Goal: Find specific fact

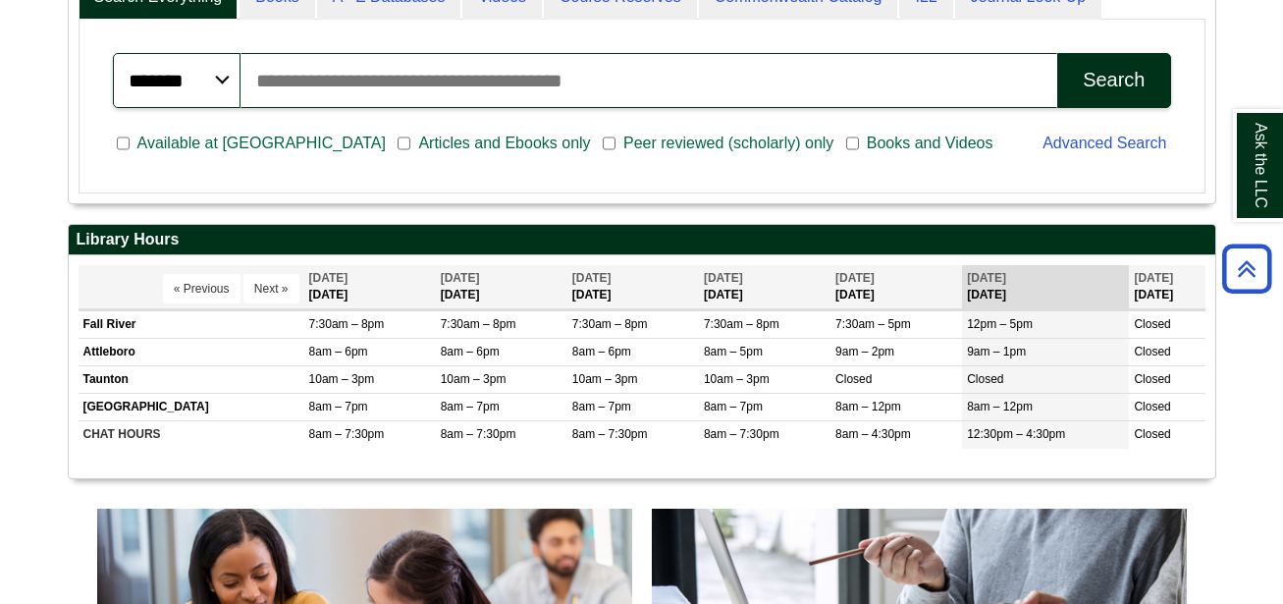
scroll to position [588, 0]
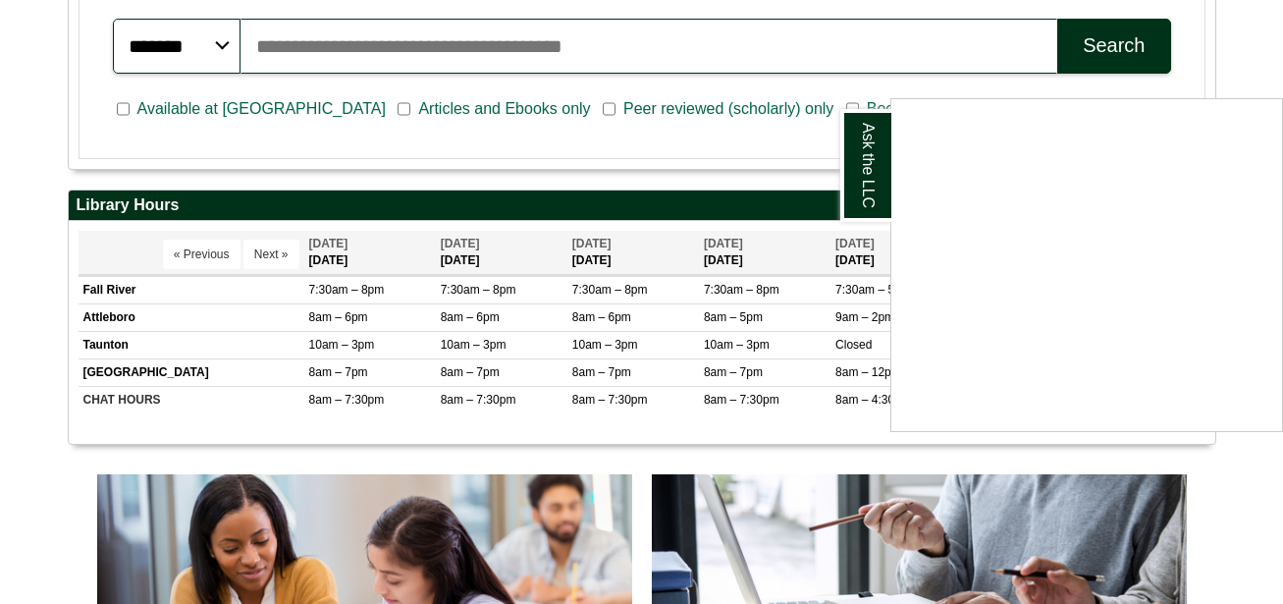
click at [1234, 40] on div "Ask the LLC" at bounding box center [641, 302] width 1283 height 604
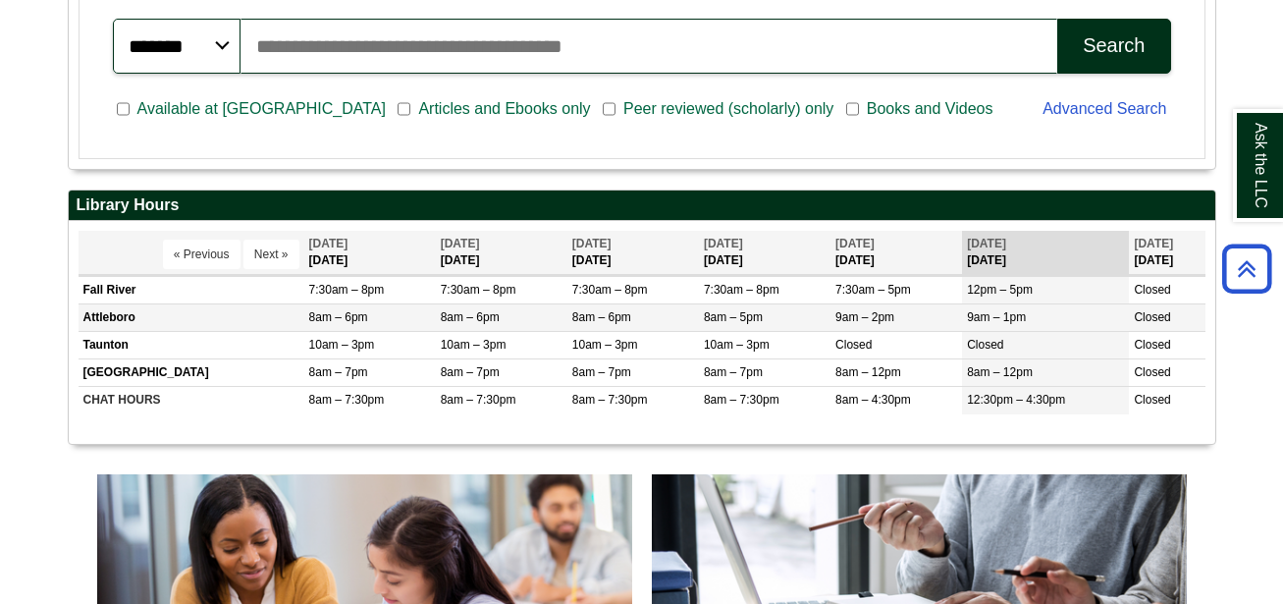
drag, startPoint x: 305, startPoint y: 313, endPoint x: 1167, endPoint y: 316, distance: 861.9
click at [1167, 316] on tr "Attleboro 8am – 6pm 8am – 6pm 8am – 6pm Closed" at bounding box center [642, 317] width 1127 height 27
click at [1140, 318] on span "Closed" at bounding box center [1152, 317] width 36 height 14
drag, startPoint x: 1171, startPoint y: 319, endPoint x: 80, endPoint y: 320, distance: 1091.6
click at [80, 320] on tr "Attleboro 8am – 6pm 8am – 6pm 8am – 6pm Closed" at bounding box center [642, 317] width 1127 height 27
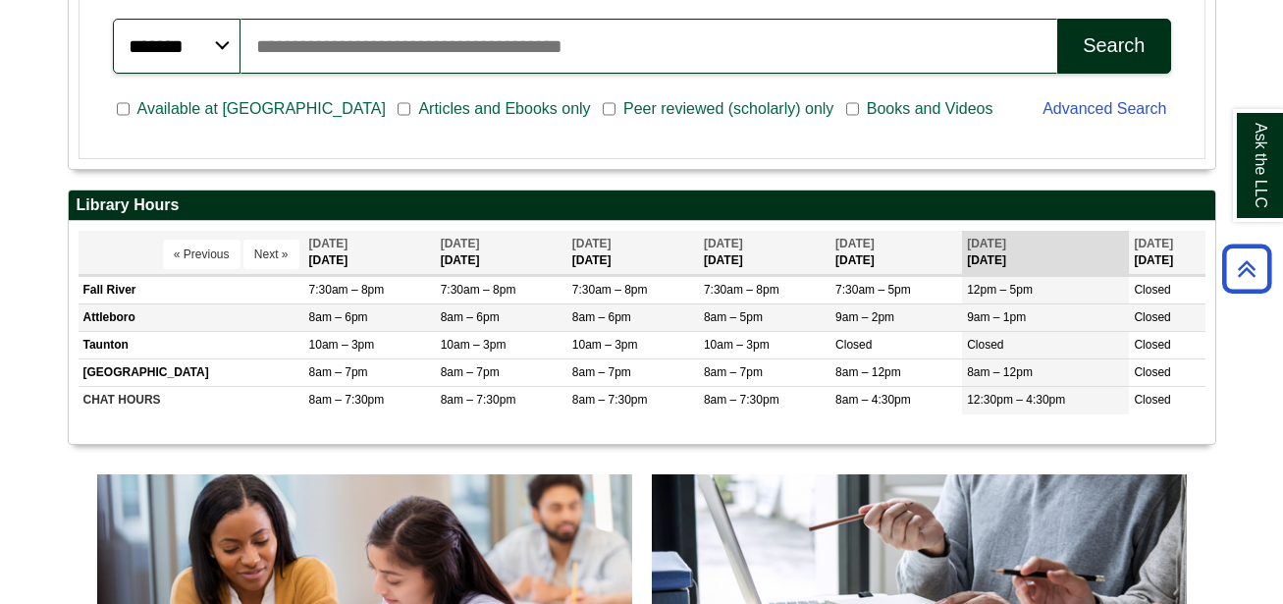
copy tr "Attleboro 8am – 6pm 8am – 6pm 8am – 6pm 8am – 5pm 9am – 2pm 9am – 1pm Closed"
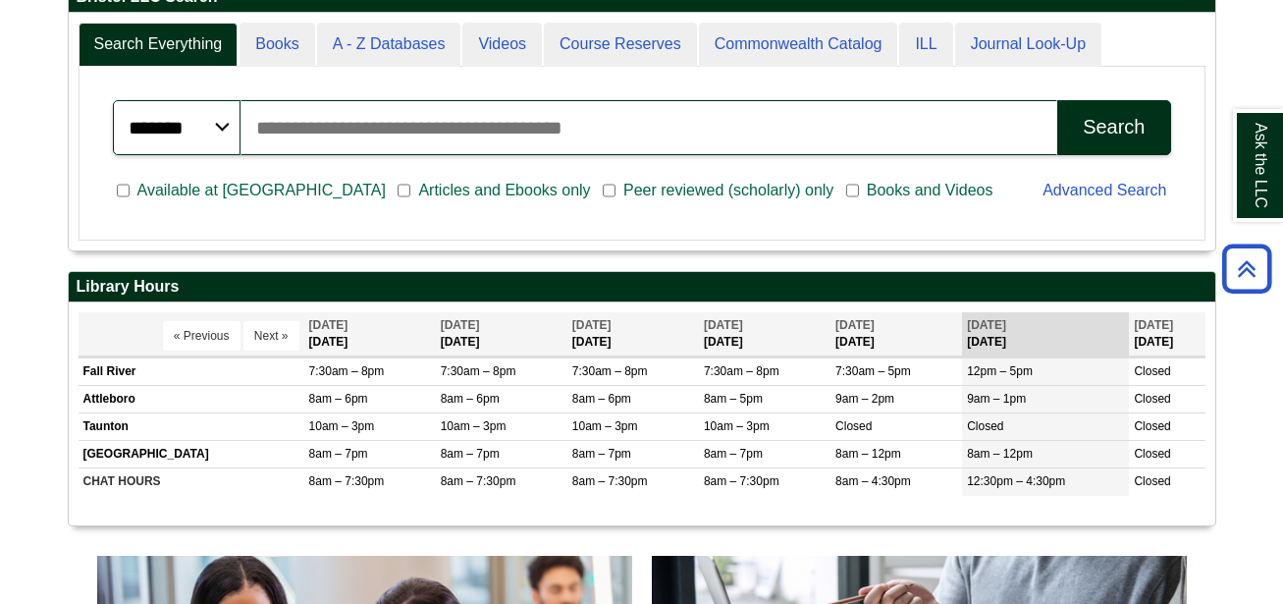
scroll to position [511, 0]
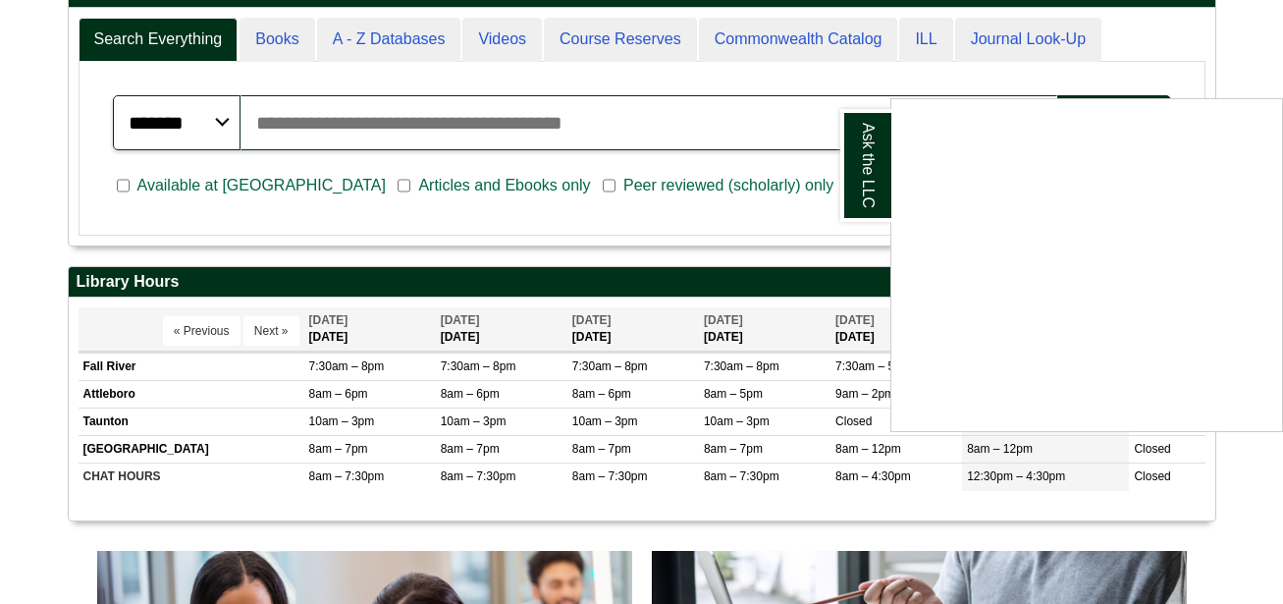
click at [348, 536] on div "Ask the LLC" at bounding box center [641, 302] width 1283 height 604
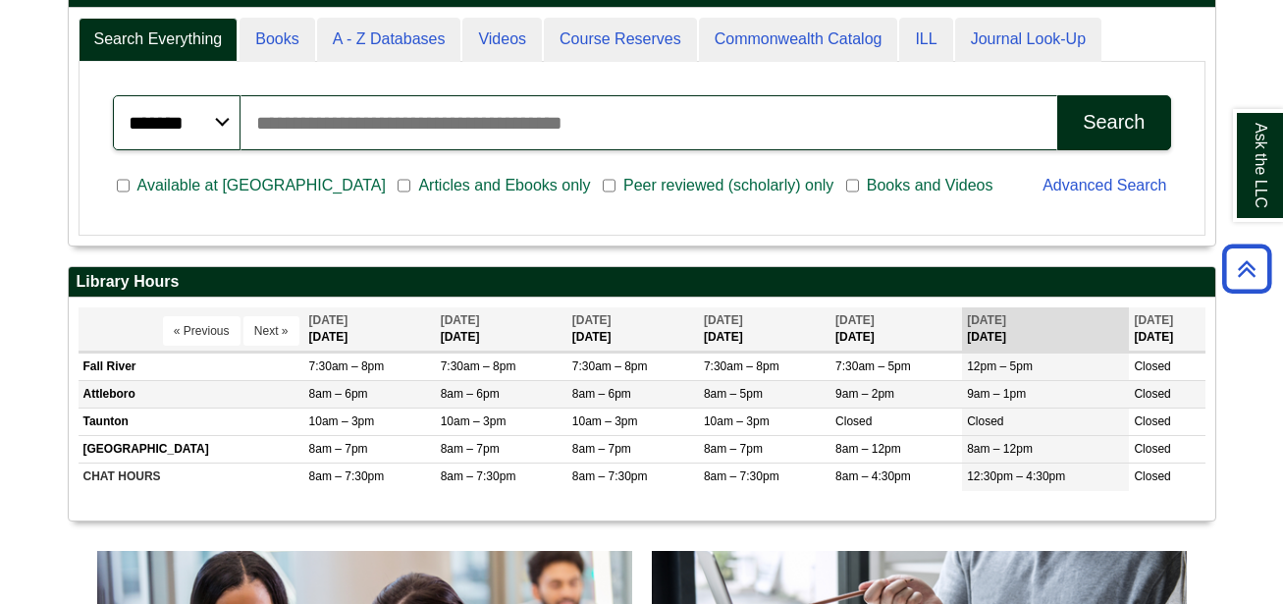
drag, startPoint x: 78, startPoint y: 396, endPoint x: 1179, endPoint y: 397, distance: 1101.5
click at [1179, 397] on tr "Attleboro 8am – 6pm 8am – 6pm 8am – 6pm Closed" at bounding box center [642, 394] width 1127 height 27
copy tr "Attleboro 8am – 6pm 8am – 6pm 8am – 6pm 8am – 5pm 9am – 2pm 9am – 1pm Closed"
